Goal: Task Accomplishment & Management: Complete application form

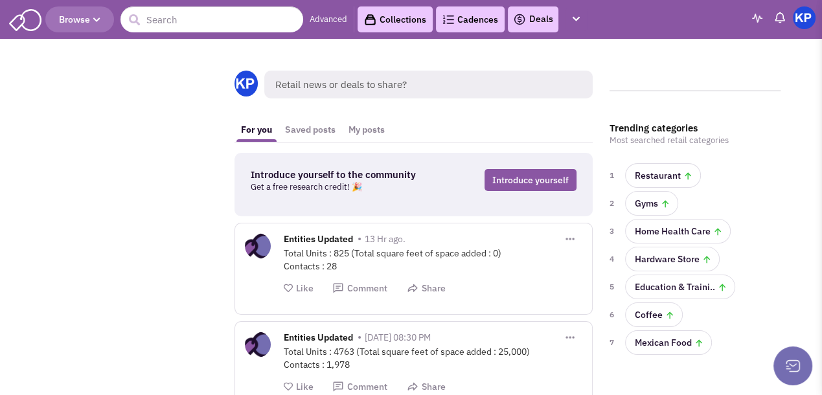
click at [536, 25] on link "Deals" at bounding box center [533, 20] width 40 height 16
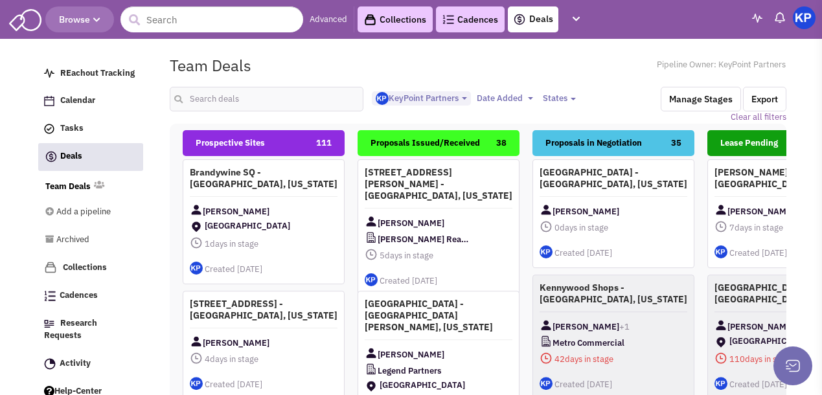
select select "1900"
select select
click at [271, 99] on input "text" at bounding box center [267, 99] width 194 height 25
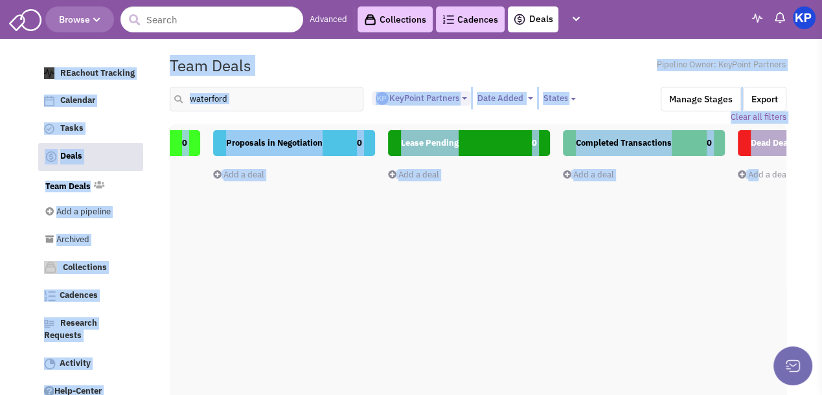
drag, startPoint x: 699, startPoint y: 139, endPoint x: 837, endPoint y: 144, distance: 138.0
click at [821, 144] on html "Browse Advanced Collections Cadences 0 Deals Activity 43 Help-Center" at bounding box center [411, 301] width 822 height 603
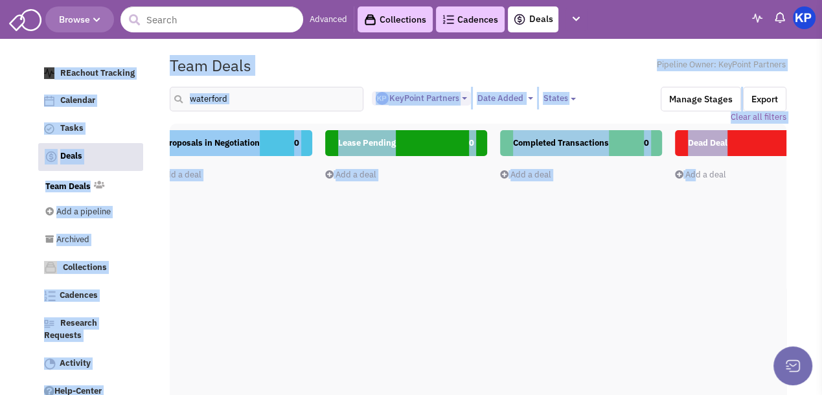
click at [465, 57] on div "Team Deals Pipeline Owner: KeyPoint Partners" at bounding box center [477, 65] width 633 height 30
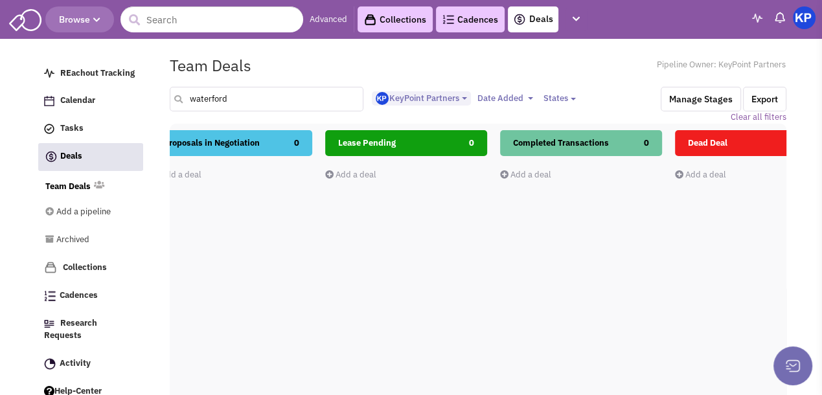
click at [218, 98] on input "waterford" at bounding box center [267, 99] width 194 height 25
type input "summit"
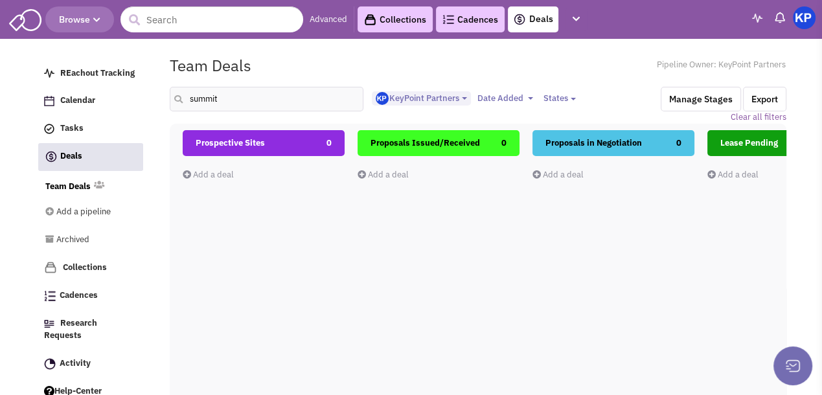
click at [205, 169] on link "Add a deal" at bounding box center [208, 174] width 51 height 11
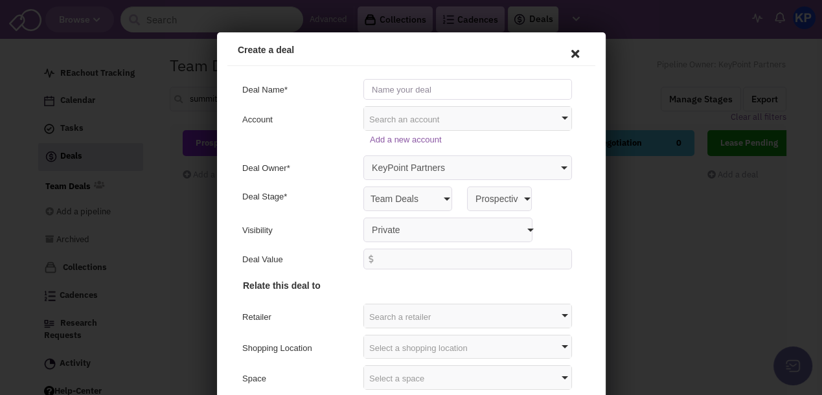
click at [406, 87] on input "text" at bounding box center [465, 87] width 208 height 21
type input "Summit West II - [GEOGRAPHIC_DATA], [US_STATE]"
click at [375, 225] on select "Private Anyone with access to this pipeline" at bounding box center [445, 228] width 169 height 25
select select "false"
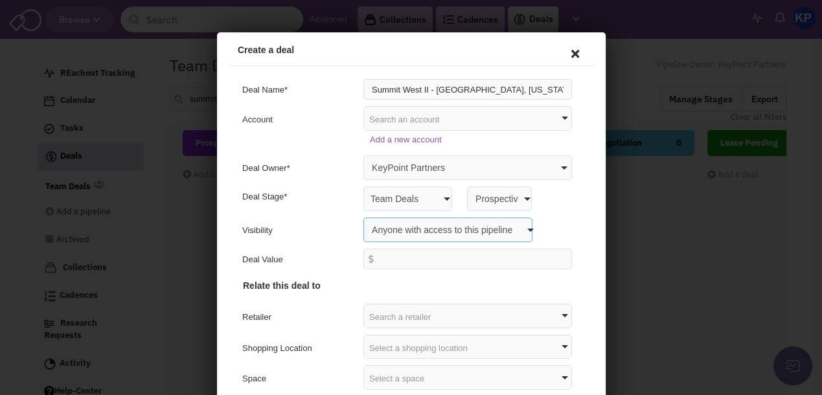
click at [361, 216] on select "Private Anyone with access to this pipeline" at bounding box center [445, 228] width 169 height 25
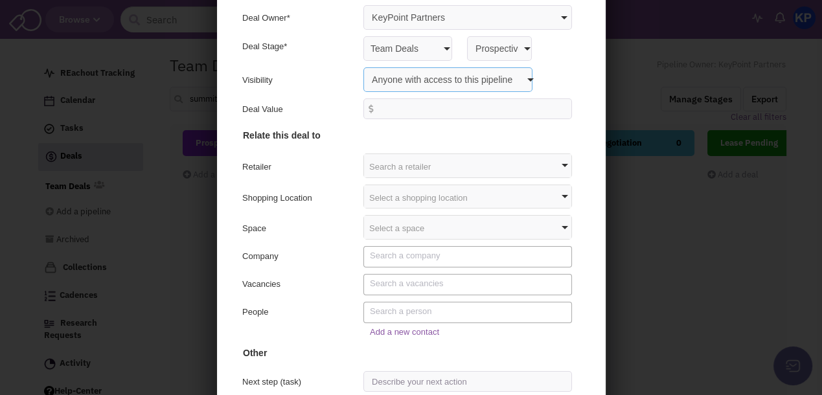
scroll to position [190, 0]
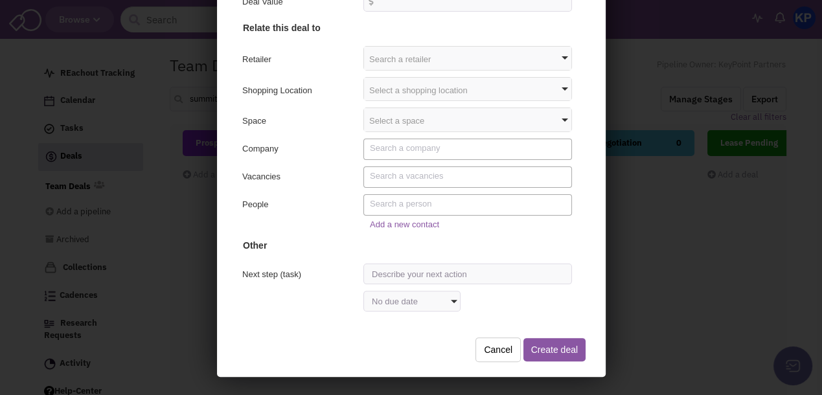
click at [403, 87] on div "Select a shopping location" at bounding box center [464, 87] width 207 height 23
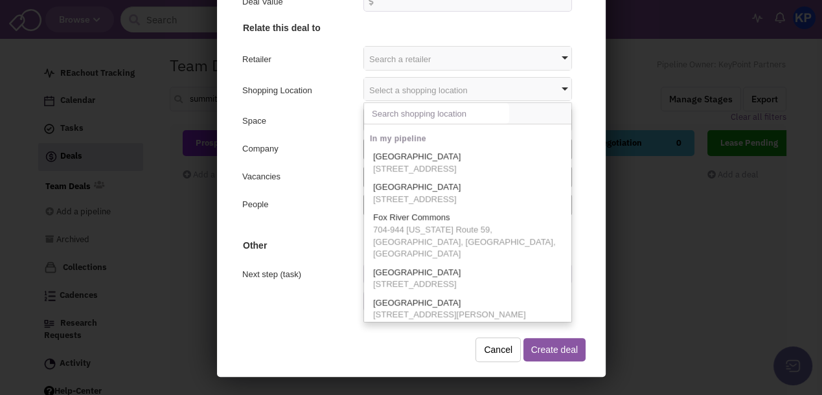
click at [402, 113] on input "text" at bounding box center [433, 111] width 145 height 21
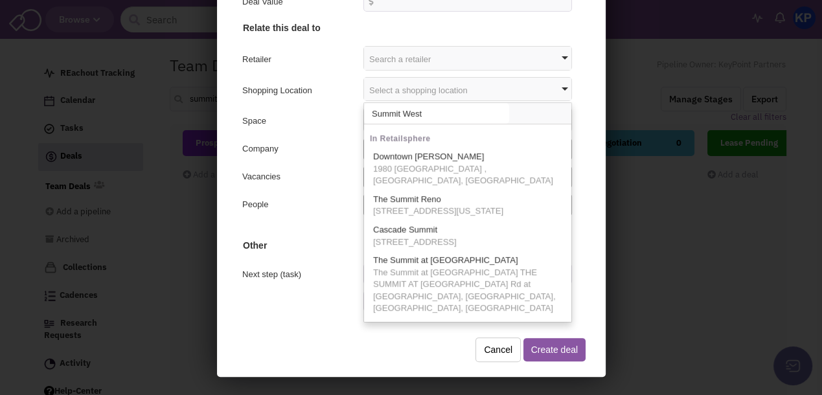
type input "Summit West"
click at [335, 122] on div "Space" at bounding box center [296, 121] width 113 height 16
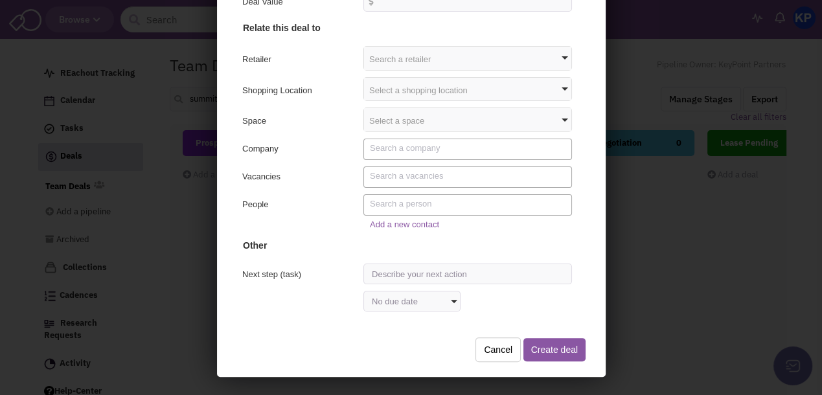
click at [413, 199] on textarea "Search" at bounding box center [466, 202] width 199 height 12
click at [412, 149] on textarea "Search" at bounding box center [466, 146] width 199 height 12
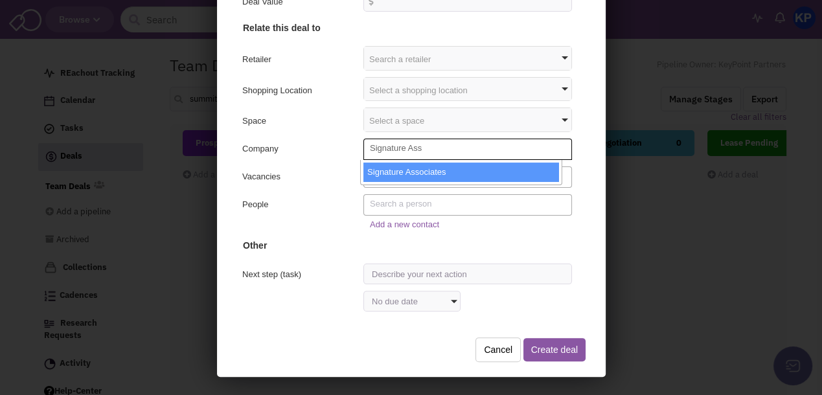
type textarea "Signature Ass"
select select "540843_11_0"
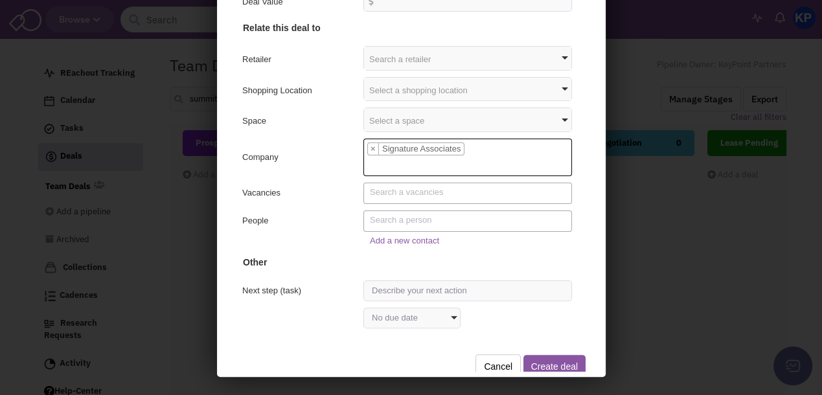
click at [408, 221] on textarea "Search" at bounding box center [466, 218] width 199 height 12
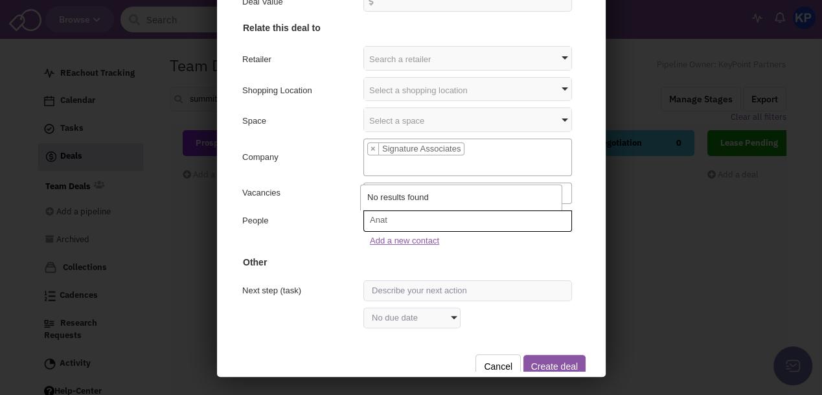
type textarea "Anat"
click at [406, 234] on link "Add a new contact" at bounding box center [401, 239] width 69 height 10
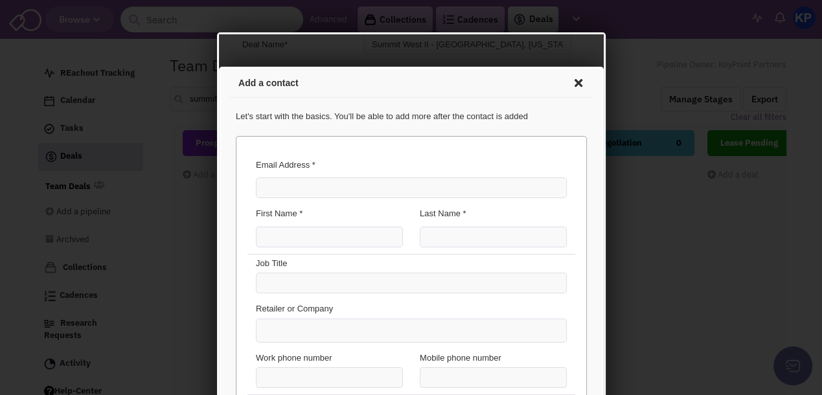
scroll to position [65, 0]
click at [291, 184] on input "Email Address *" at bounding box center [408, 185] width 311 height 21
paste input "[EMAIL_ADDRESS][DOMAIN_NAME]"
type input "[EMAIL_ADDRESS][DOMAIN_NAME]"
type input "Anatola"
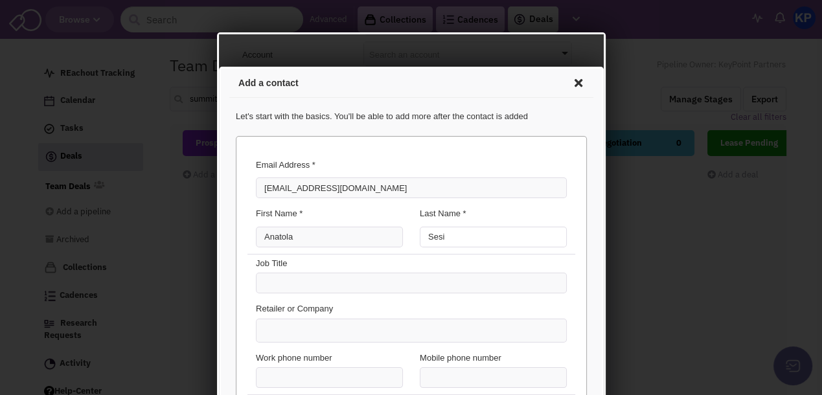
type input "Sesi"
type input "Signature Ass"
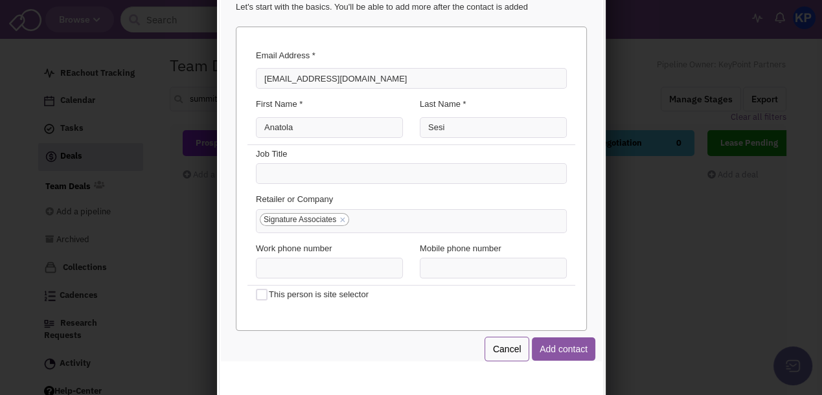
scroll to position [129, 0]
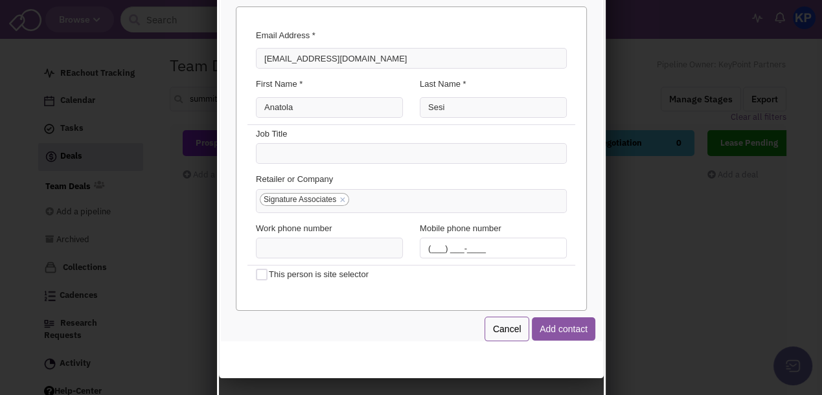
click at [420, 249] on input "(___) ___-____" at bounding box center [490, 246] width 147 height 21
click at [422, 245] on input "(___) ___-____" at bounding box center [490, 246] width 147 height 21
type input "[PHONE_NUMBER]"
click at [576, 326] on button "Add contact" at bounding box center [560, 326] width 63 height 23
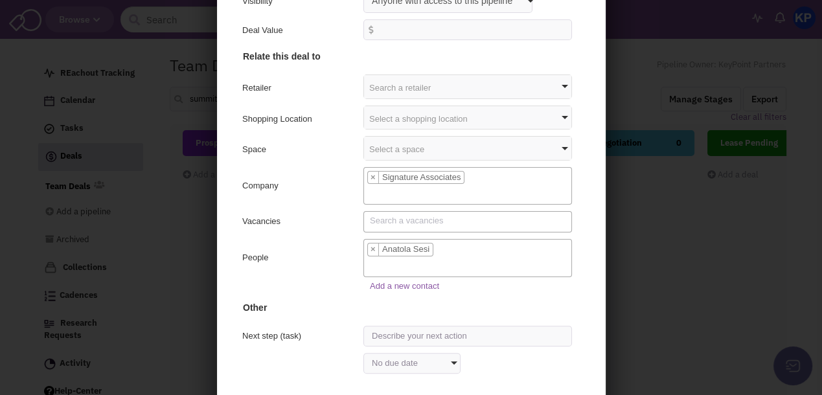
scroll to position [190, 0]
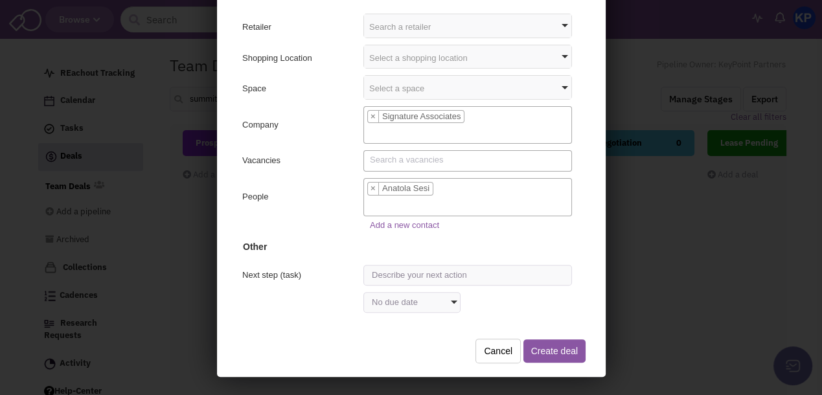
click at [544, 348] on button "Create deal" at bounding box center [552, 348] width 62 height 23
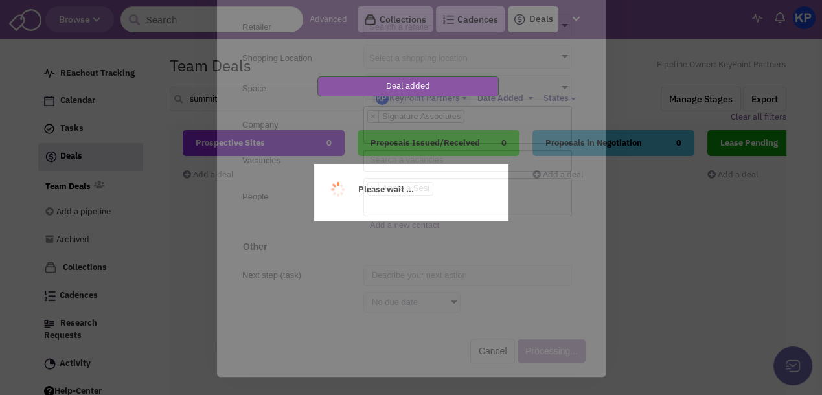
scroll to position [0, 0]
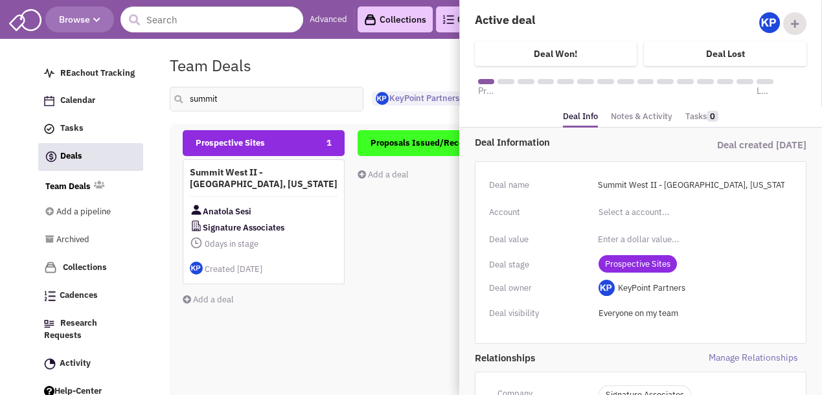
click at [640, 256] on span "Prospective Sites" at bounding box center [637, 263] width 78 height 17
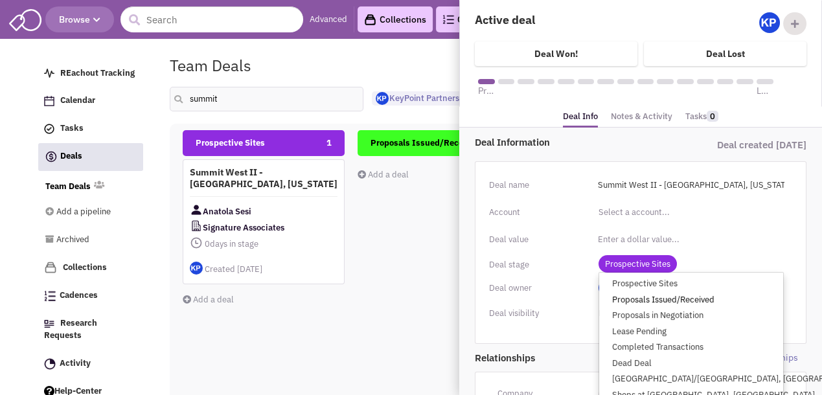
click at [647, 298] on link "Proposals Issued/Received" at bounding box center [691, 299] width 184 height 16
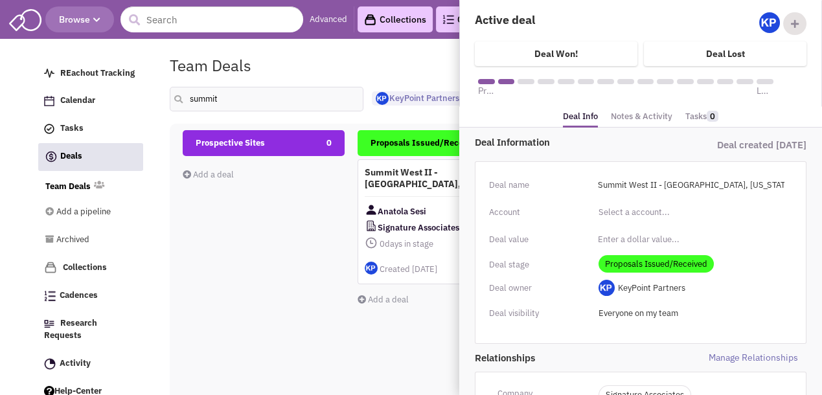
click at [640, 116] on link "Notes & Activity" at bounding box center [642, 116] width 62 height 19
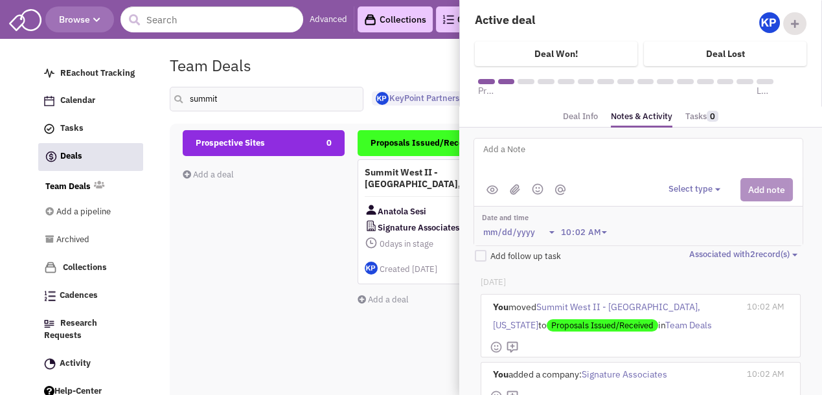
click at [563, 153] on textarea at bounding box center [642, 160] width 320 height 36
click at [521, 153] on textarea at bounding box center [642, 160] width 320 height 36
type textarea "[STREET_ADDRESS]"
click at [680, 191] on button "Select type" at bounding box center [696, 189] width 56 height 12
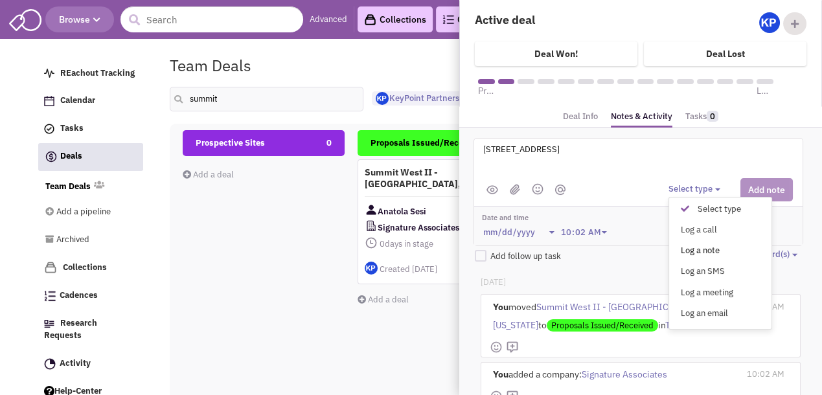
click at [695, 249] on div "Log a note" at bounding box center [688, 251] width 32 height 12
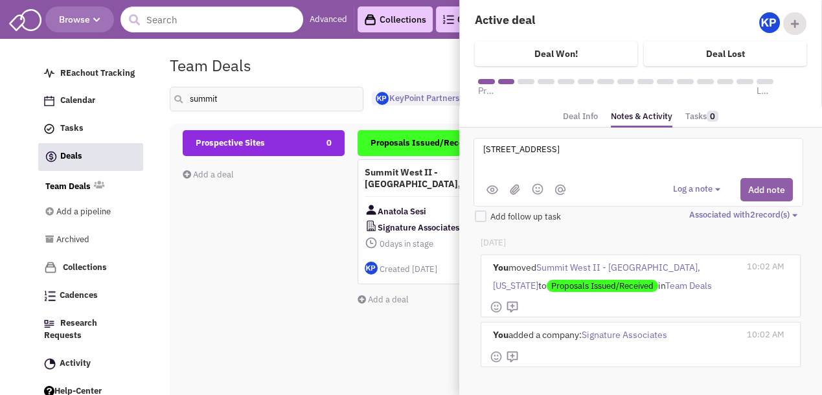
click at [744, 190] on button "Add note" at bounding box center [766, 189] width 52 height 23
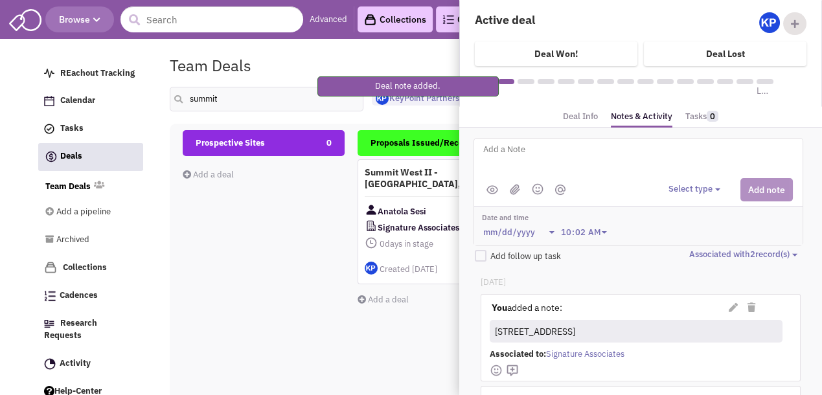
click at [620, 159] on textarea at bounding box center [642, 160] width 320 height 36
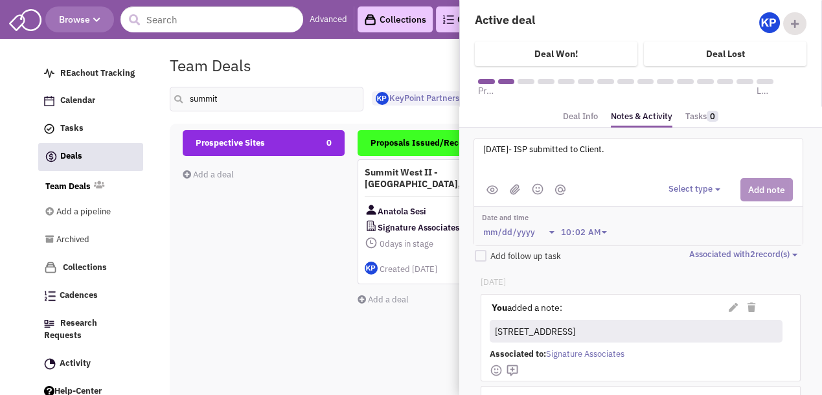
type textarea "[DATE]- ISP submitted to Client."
click at [676, 189] on button "Select type" at bounding box center [696, 189] width 56 height 12
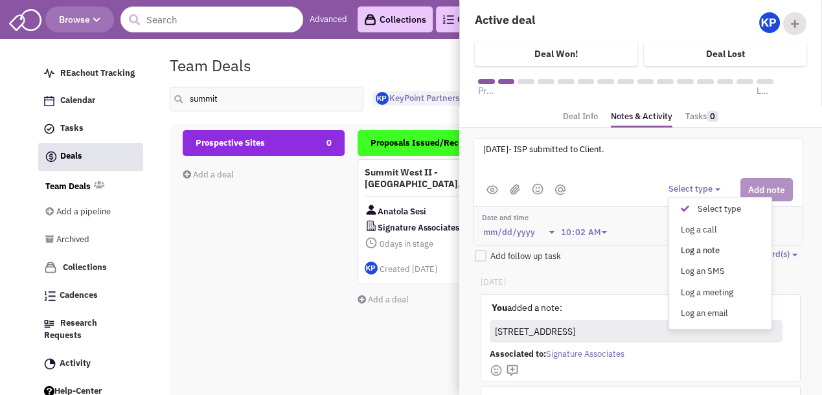
click at [690, 247] on div "Log a note" at bounding box center [688, 251] width 32 height 12
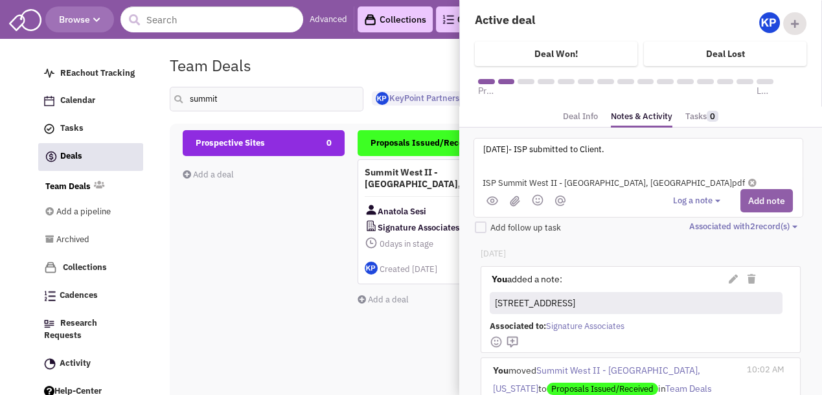
click at [745, 200] on button "Add note" at bounding box center [766, 200] width 52 height 23
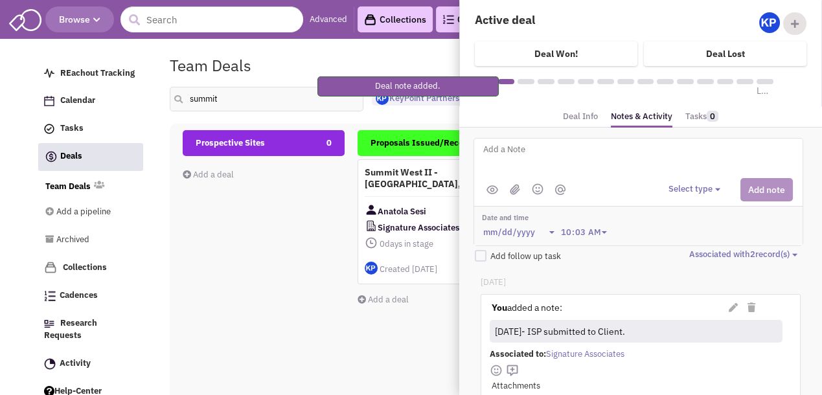
click at [567, 159] on textarea at bounding box center [642, 160] width 320 height 36
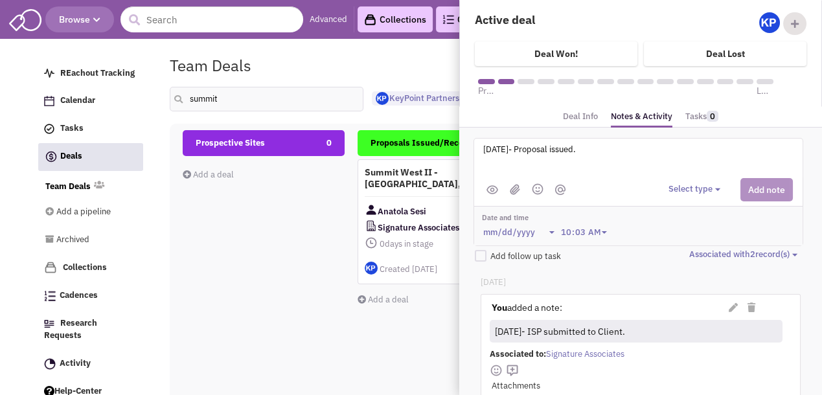
type textarea "[DATE]- Proposal issued."
click at [686, 188] on button "Select type" at bounding box center [696, 189] width 56 height 12
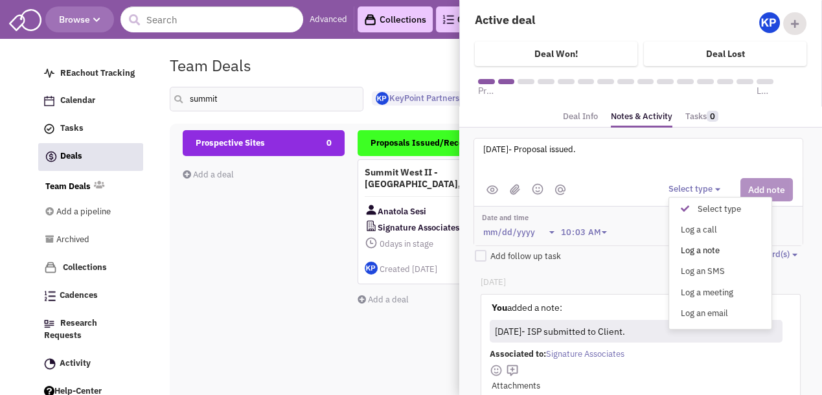
click at [699, 247] on div "Log a note" at bounding box center [688, 251] width 32 height 12
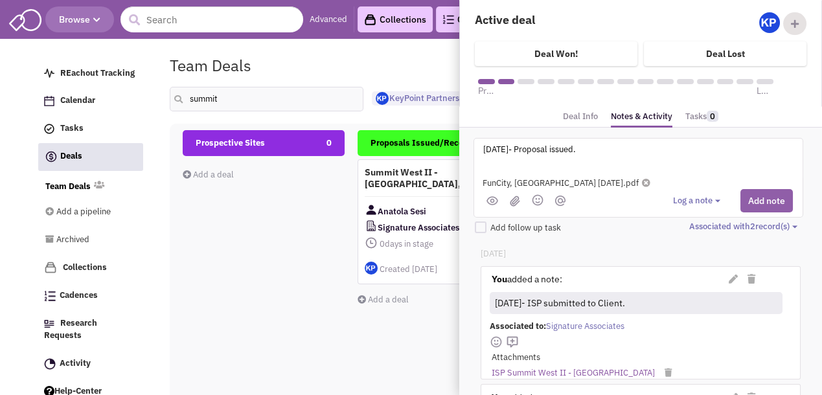
click at [745, 201] on button "Add note" at bounding box center [766, 200] width 52 height 23
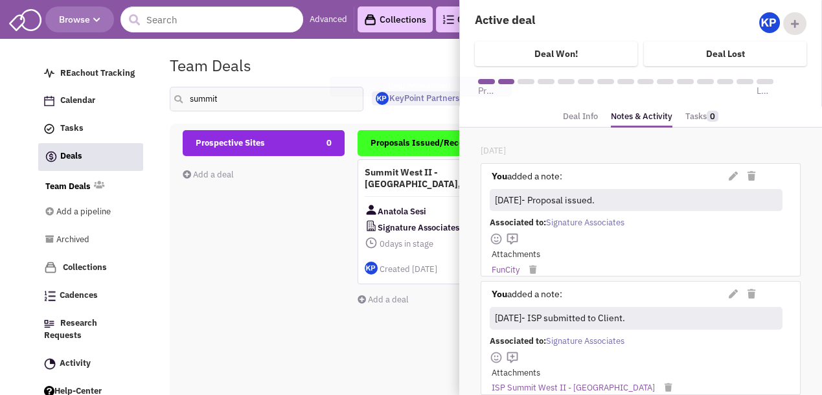
click at [409, 51] on div "Team Deals Pipeline Owner: KeyPoint Partners" at bounding box center [477, 65] width 633 height 30
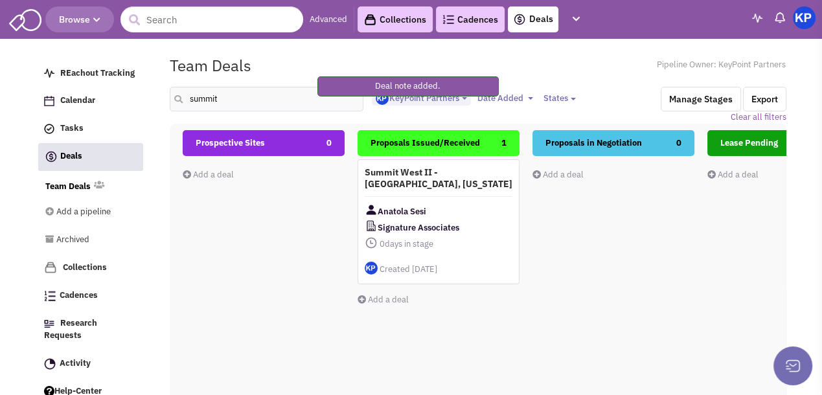
click at [808, 12] on img at bounding box center [803, 17] width 23 height 23
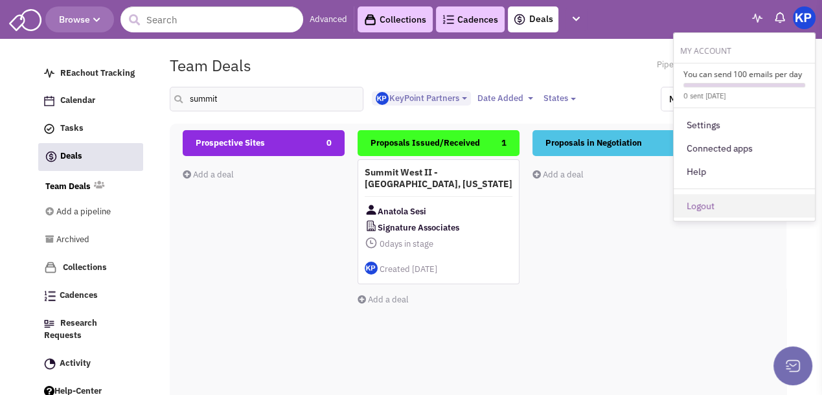
click at [735, 201] on link "Logout" at bounding box center [743, 205] width 141 height 23
